Goal: Task Accomplishment & Management: Complete application form

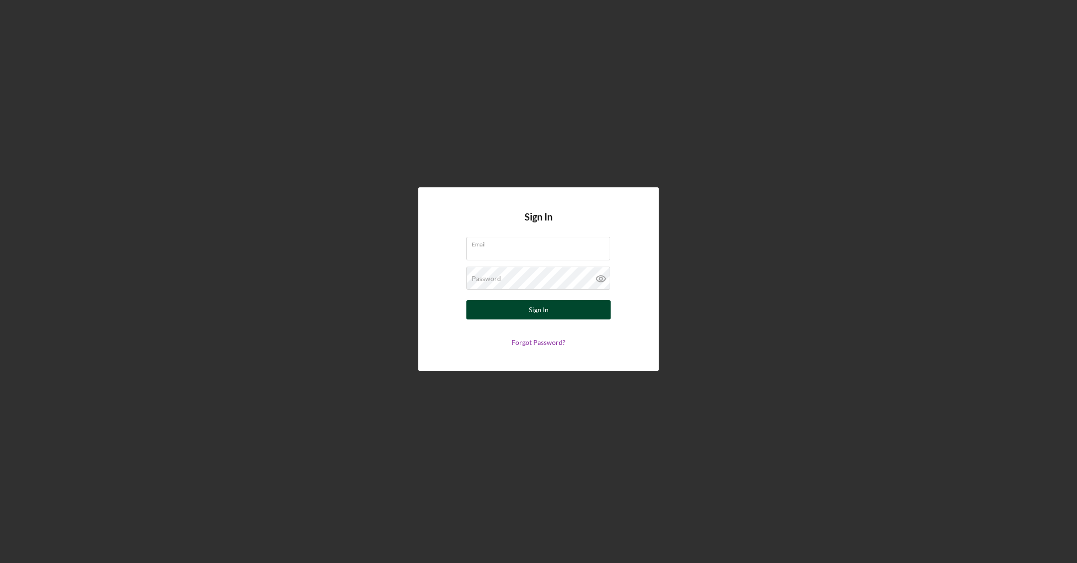
type input "[PERSON_NAME][EMAIL_ADDRESS][DOMAIN_NAME]"
click at [536, 311] on div "Sign In" at bounding box center [539, 309] width 20 height 19
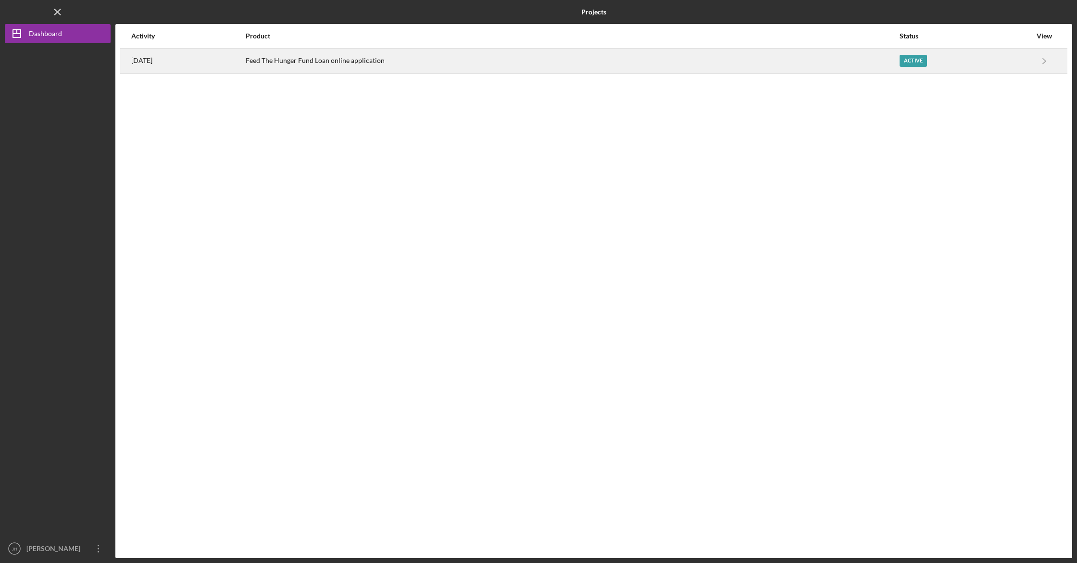
click at [311, 59] on div "Feed The Hunger Fund Loan online application" at bounding box center [572, 61] width 653 height 24
